Goal: Transaction & Acquisition: Purchase product/service

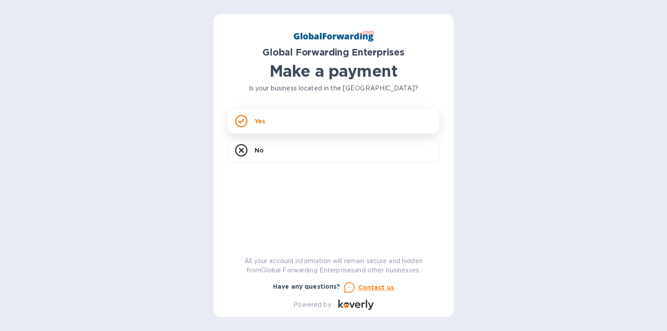
click at [281, 128] on div "Yes" at bounding box center [334, 121] width 212 height 25
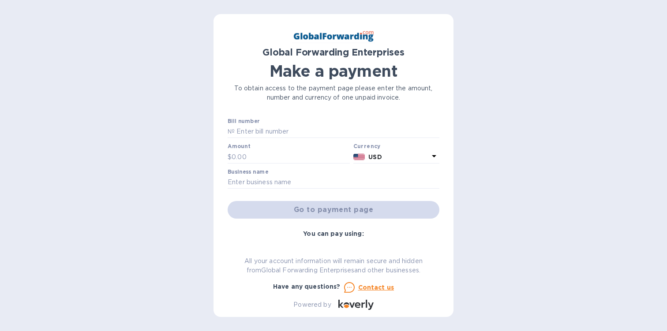
scroll to position [114, 0]
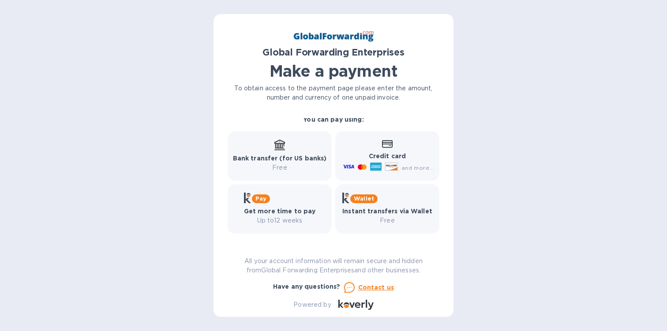
click at [362, 306] on icon at bounding box center [363, 305] width 4 height 5
click at [379, 287] on u "Contact us" at bounding box center [376, 287] width 36 height 7
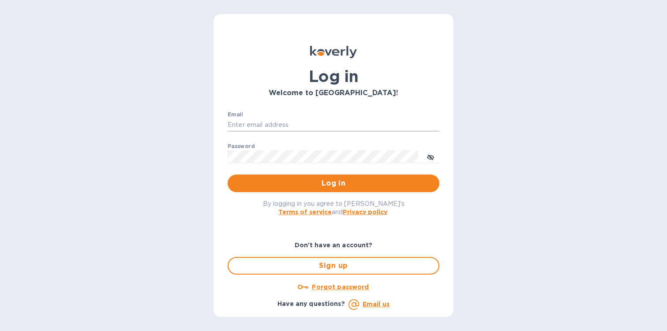
click at [260, 123] on input "Email" at bounding box center [334, 125] width 212 height 13
type input "[PERSON_NAME][EMAIL_ADDRESS][DOMAIN_NAME]"
click at [335, 188] on span "Log in" at bounding box center [334, 183] width 198 height 11
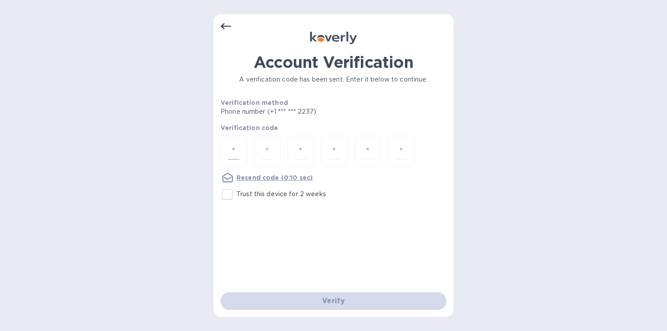
click at [233, 158] on input "number" at bounding box center [233, 151] width 11 height 16
paste input "4"
type input "4"
type input "5"
type input "0"
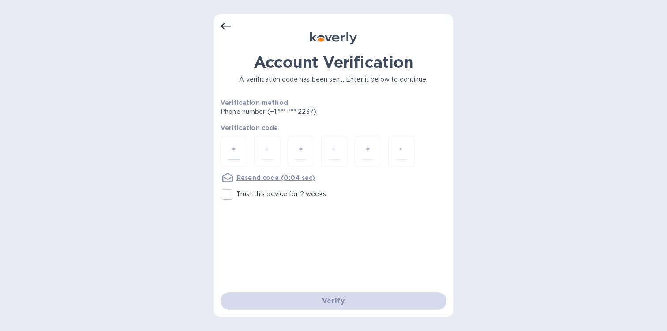
type input "2"
type input "7"
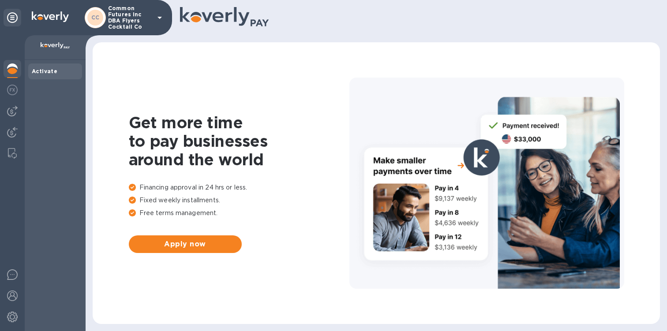
click at [51, 120] on div "Activate" at bounding box center [55, 195] width 61 height 271
click at [12, 90] on img at bounding box center [12, 90] width 11 height 11
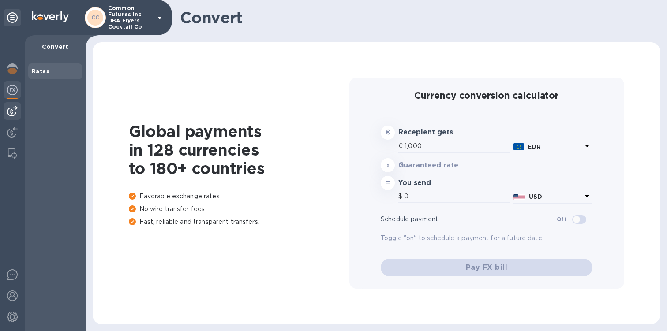
click at [12, 113] on img at bounding box center [12, 111] width 11 height 11
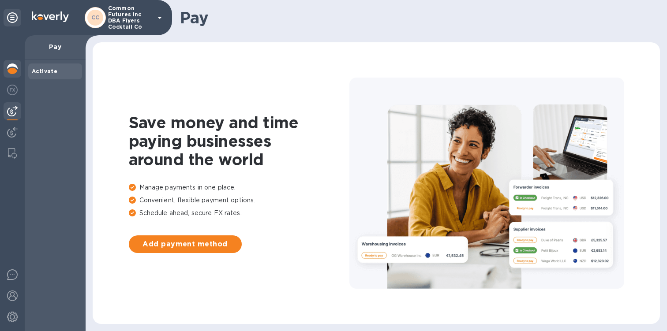
click at [12, 72] on img at bounding box center [12, 69] width 11 height 11
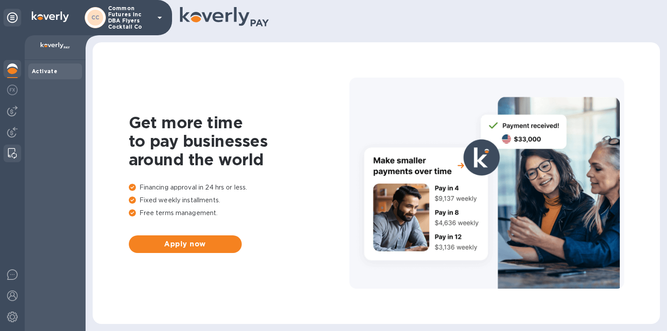
click at [14, 156] on img at bounding box center [12, 153] width 9 height 11
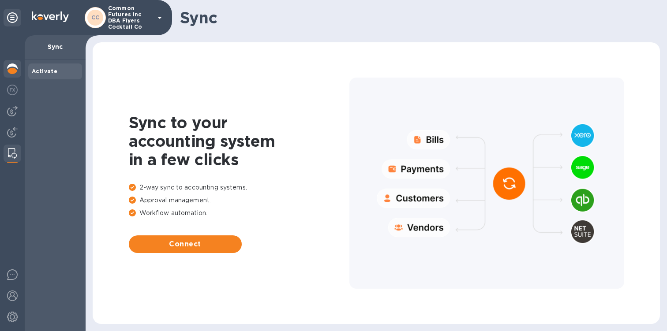
click at [15, 74] on div at bounding box center [13, 69] width 18 height 19
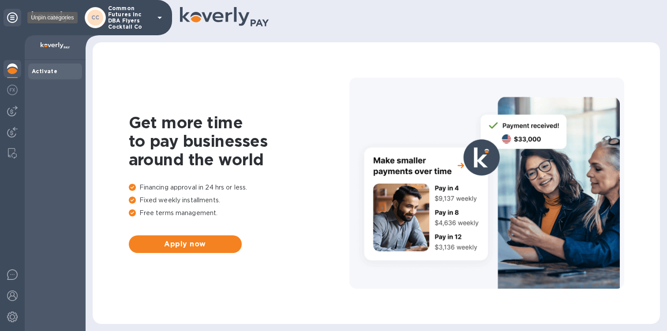
click at [18, 19] on div at bounding box center [13, 18] width 18 height 18
click at [11, 19] on icon at bounding box center [12, 17] width 11 height 11
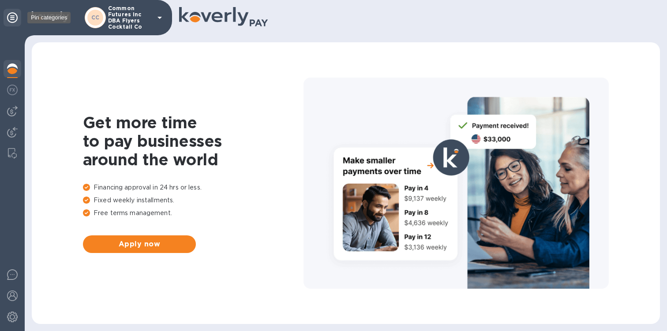
click at [11, 19] on icon at bounding box center [12, 17] width 11 height 11
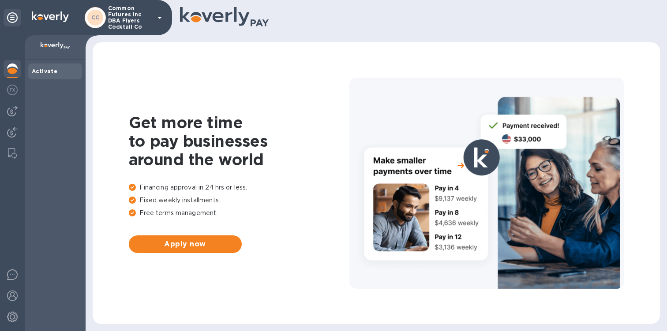
click at [159, 18] on icon at bounding box center [160, 18] width 4 height 2
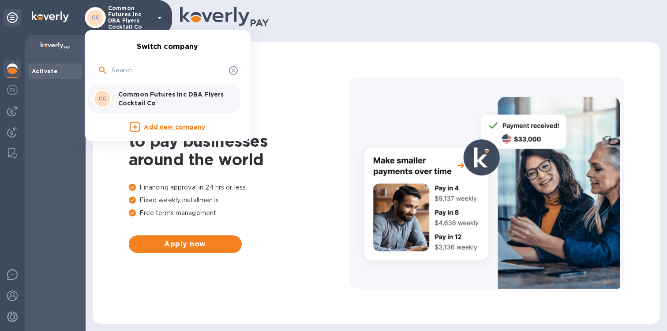
click at [323, 75] on div at bounding box center [333, 165] width 667 height 331
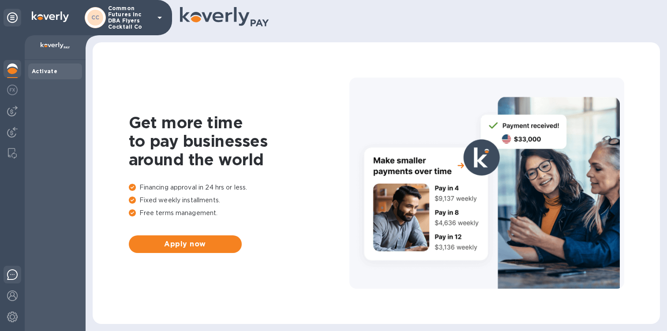
click at [11, 278] on img at bounding box center [12, 275] width 11 height 11
click at [13, 296] on img at bounding box center [12, 296] width 11 height 11
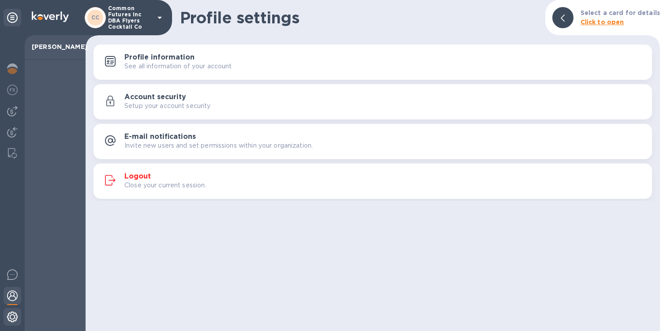
click at [13, 319] on img at bounding box center [12, 317] width 11 height 11
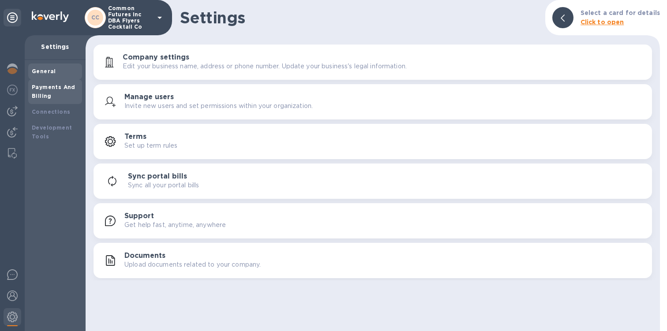
click at [41, 89] on b "Payments And Billing" at bounding box center [54, 91] width 44 height 15
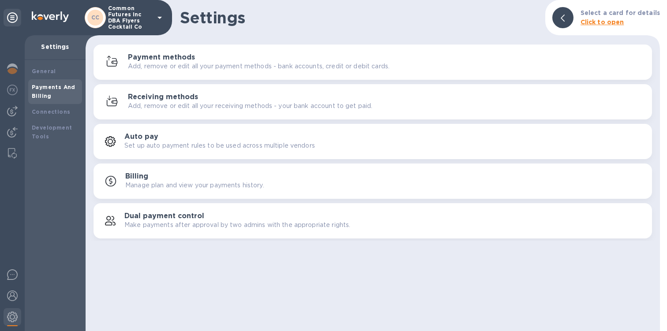
click at [186, 188] on p "Manage plan and view your payments history." at bounding box center [194, 185] width 139 height 9
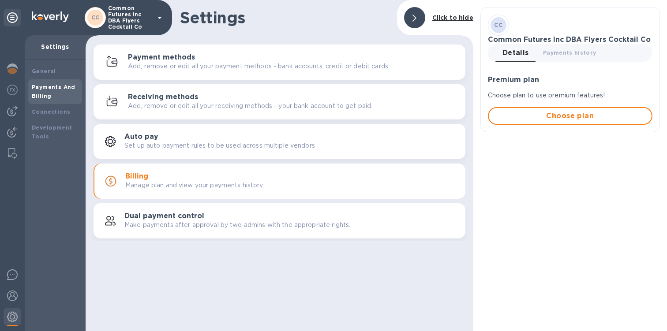
click at [184, 100] on h3 "Receiving methods" at bounding box center [163, 97] width 70 height 8
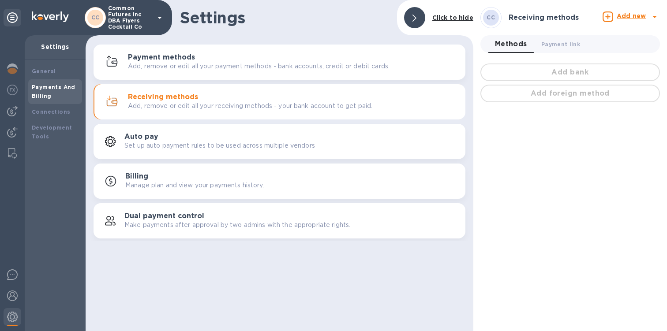
click at [190, 61] on h3 "Payment methods" at bounding box center [161, 57] width 67 height 8
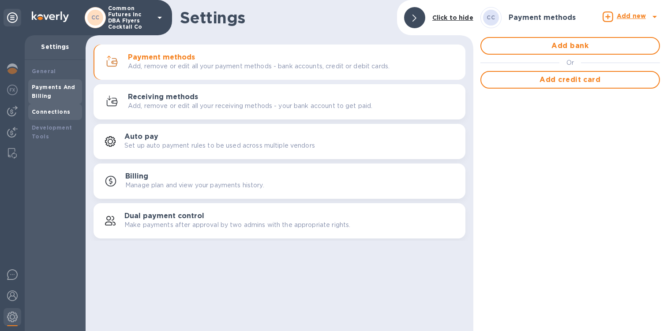
click at [56, 112] on b "Connections" at bounding box center [51, 112] width 38 height 7
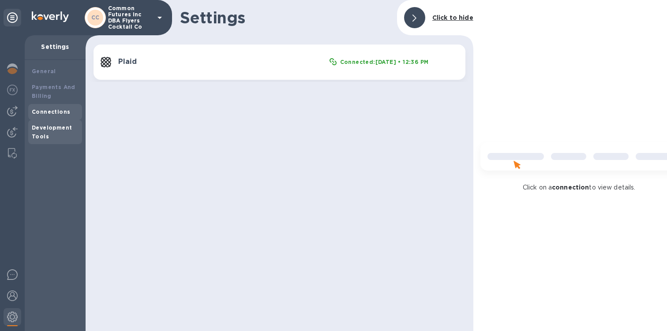
click at [52, 126] on b "Development Tools" at bounding box center [52, 131] width 40 height 15
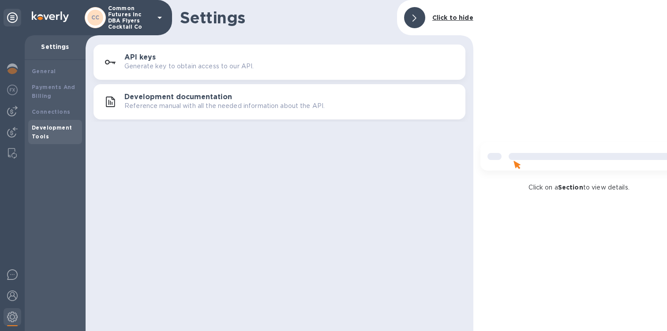
click at [455, 20] on b "Click to hide" at bounding box center [452, 17] width 41 height 7
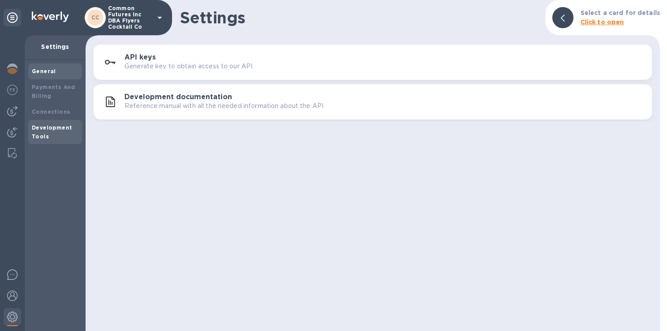
click at [53, 67] on div "General" at bounding box center [55, 71] width 47 height 9
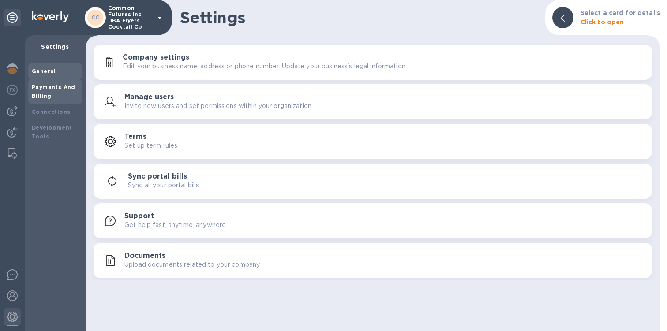
click at [44, 91] on div "Payments And Billing" at bounding box center [55, 92] width 47 height 18
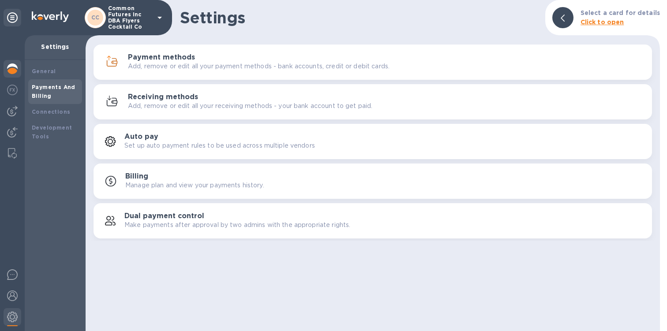
click at [12, 68] on img at bounding box center [12, 69] width 11 height 11
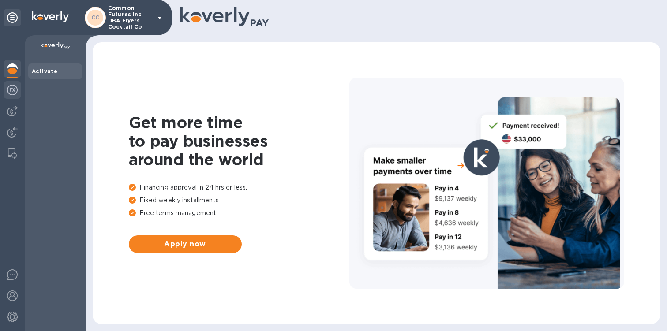
click at [17, 92] on img at bounding box center [12, 90] width 11 height 11
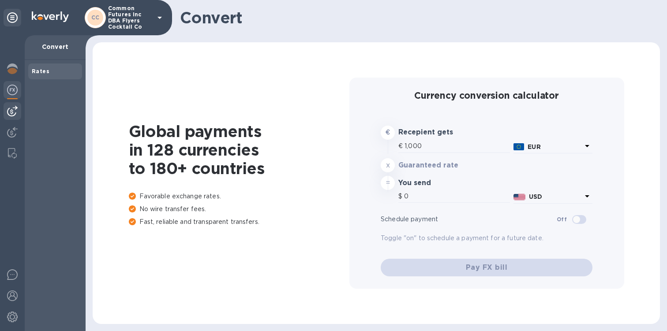
type input "1,188.33"
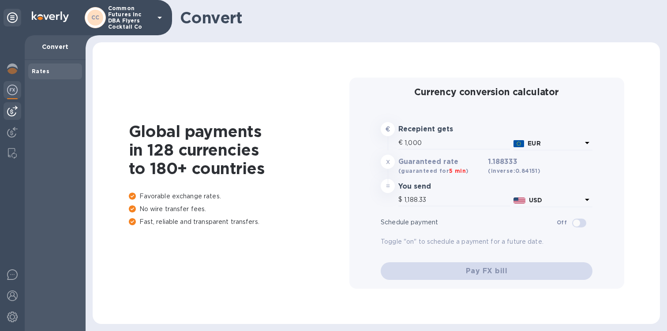
click at [15, 108] on img at bounding box center [12, 111] width 11 height 11
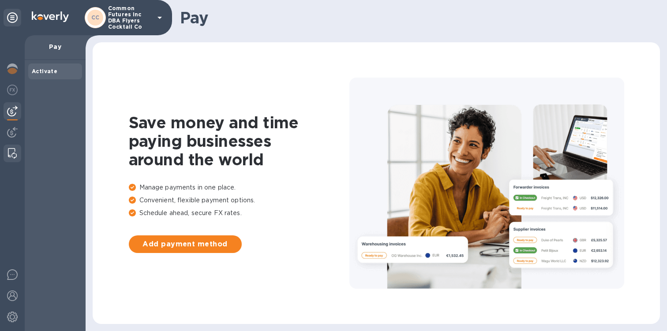
click at [10, 157] on img at bounding box center [12, 153] width 9 height 11
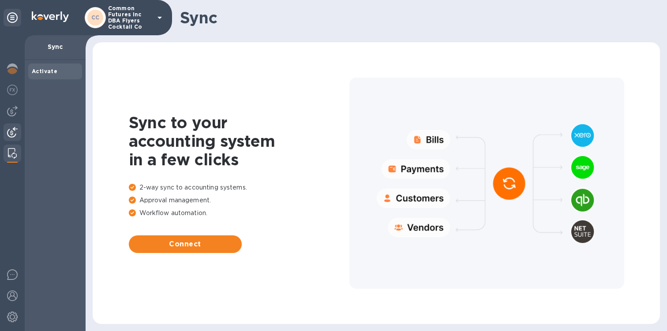
click at [12, 134] on img at bounding box center [12, 132] width 11 height 11
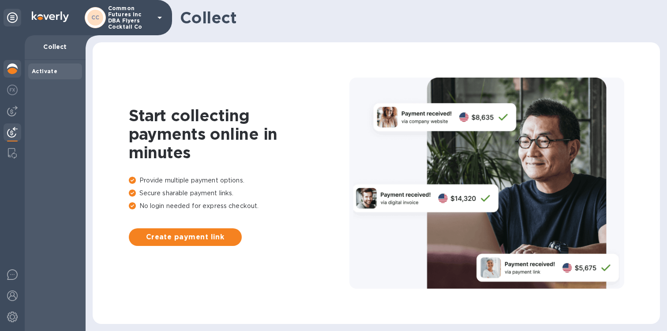
click at [12, 75] on div at bounding box center [13, 69] width 18 height 19
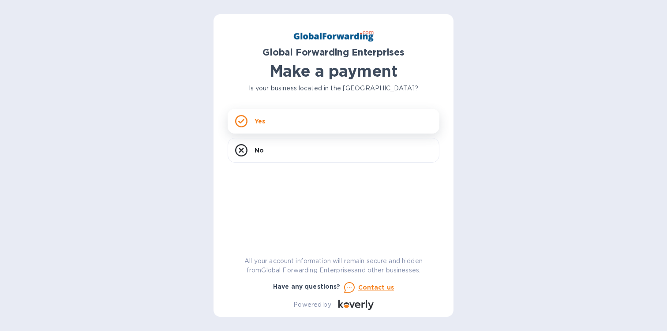
click at [282, 128] on div "Yes" at bounding box center [334, 121] width 212 height 25
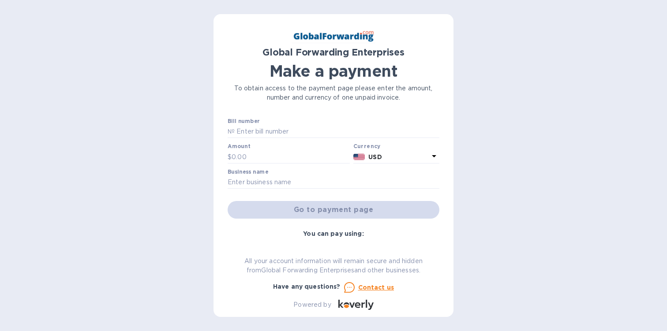
click at [282, 128] on input "text" at bounding box center [337, 131] width 205 height 13
click at [161, 147] on div "Global Forwarding Enterprises Make a payment To obtain access to the payment pa…" at bounding box center [333, 165] width 667 height 331
click at [270, 135] on input "text" at bounding box center [337, 131] width 205 height 13
paste input "79640769"
type input "79640769"
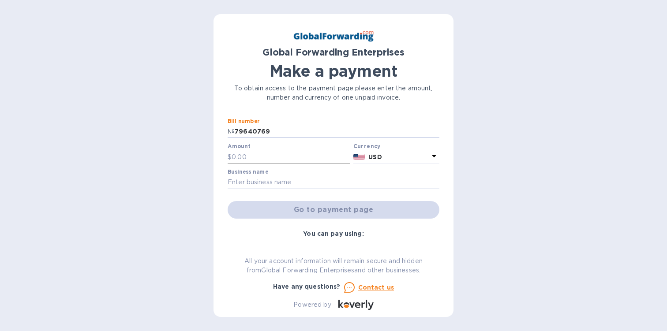
click at [261, 155] on input "text" at bounding box center [291, 156] width 118 height 13
paste input "353.80"
type input "353.80"
click at [320, 183] on input "text" at bounding box center [334, 182] width 212 height 13
click at [552, 100] on div "Global Forwarding Enterprises Make a payment To obtain access to the payment pa…" at bounding box center [333, 165] width 667 height 331
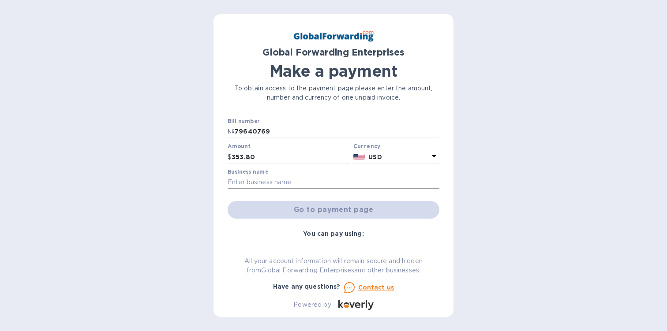
click at [257, 184] on input "text" at bounding box center [334, 182] width 212 height 13
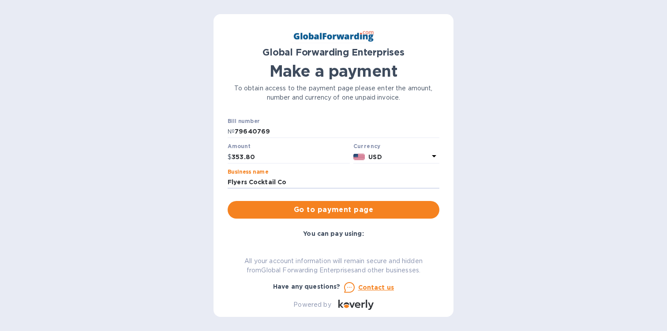
type input "Flyers Cocktail Co"
click at [200, 183] on div "Global Forwarding Enterprises Make a payment To obtain access to the payment pa…" at bounding box center [333, 165] width 667 height 331
click at [343, 210] on span "Go to payment page" at bounding box center [334, 210] width 198 height 11
